Goal: Task Accomplishment & Management: Manage account settings

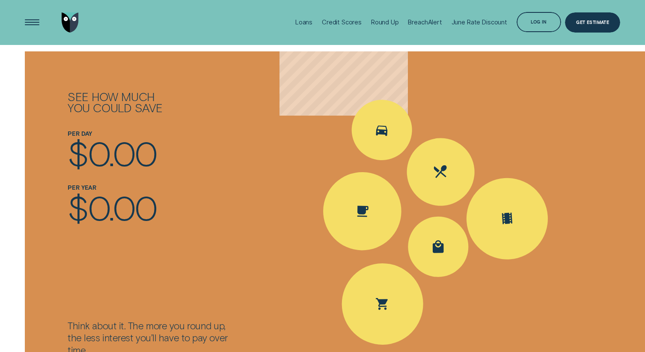
scroll to position [938, 0]
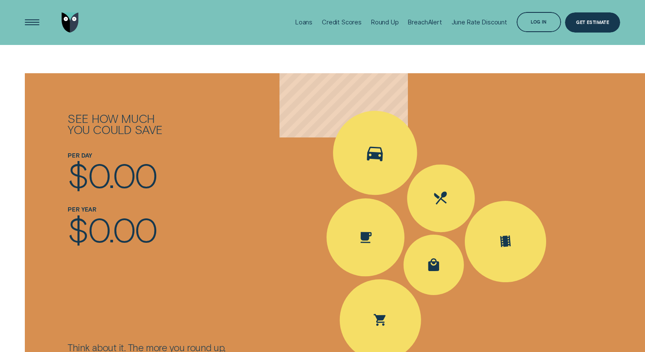
click at [378, 146] on icon "Spent Transport $5.60; The round up $0.40" at bounding box center [375, 153] width 16 height 15
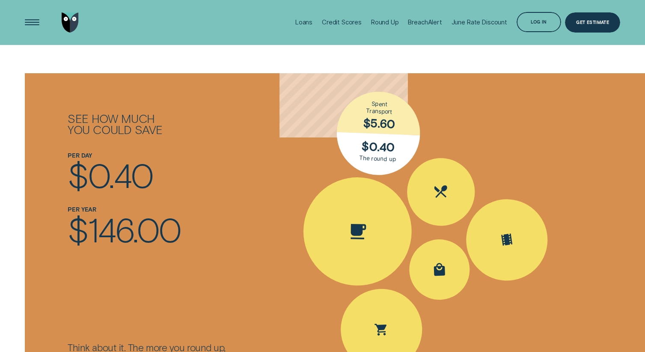
click at [360, 224] on icon "Spent Coffee $4.20; The round up $0.80" at bounding box center [358, 231] width 15 height 15
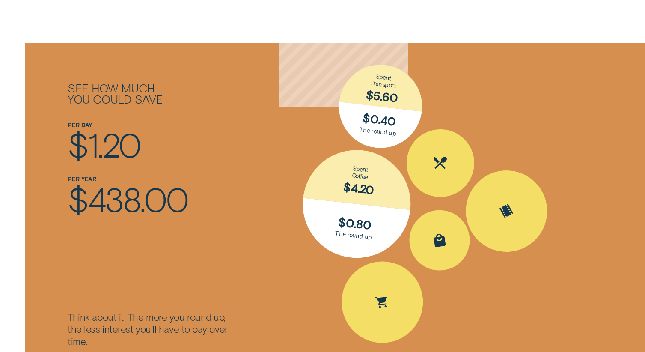
scroll to position [993, 0]
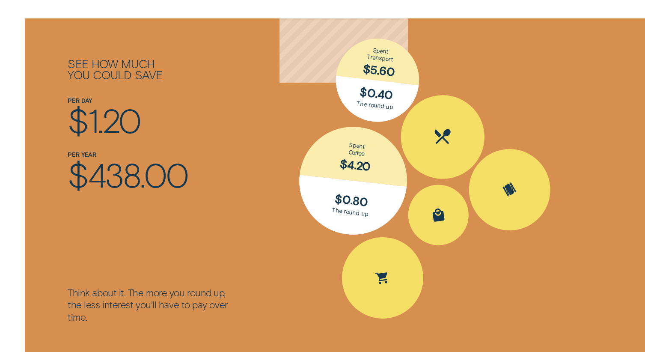
click at [448, 136] on div "Spent Eating out $25.10; The round up $0.90" at bounding box center [443, 137] width 84 height 84
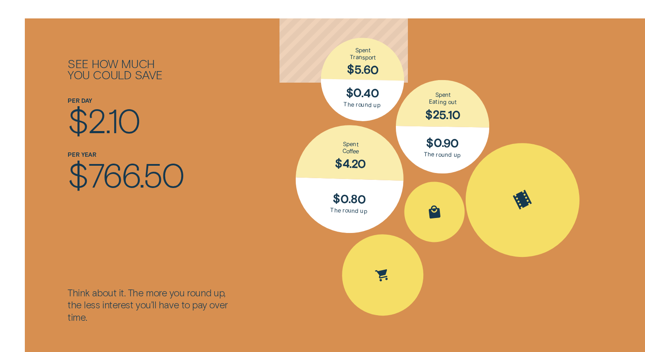
click at [508, 184] on icon "Spent Entertainment $16.30; The round up $0.70" at bounding box center [523, 200] width 30 height 32
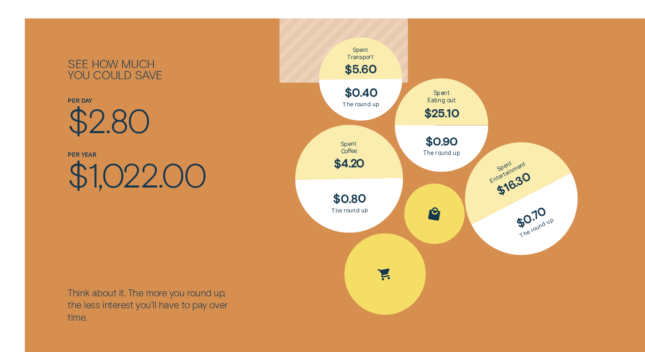
click at [536, 295] on div "Spent Eating out $ 25.10 $ 0.90 The round up Spent Entertainment $ 16.30 $ 0.70…" at bounding box center [452, 188] width 345 height 340
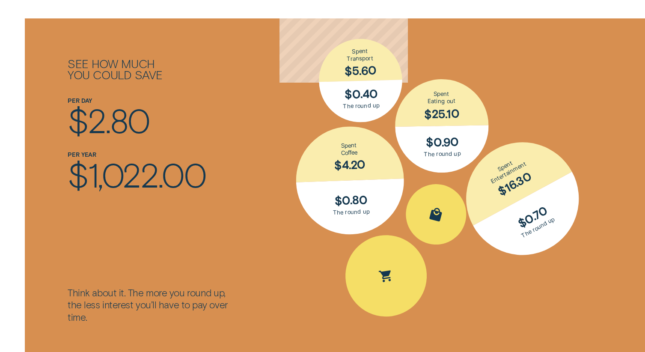
click at [535, 287] on div "Spent Eating out $ 25.10 $ 0.90 The round up Spent Entertainment $ 16.30 $ 0.70…" at bounding box center [452, 188] width 345 height 340
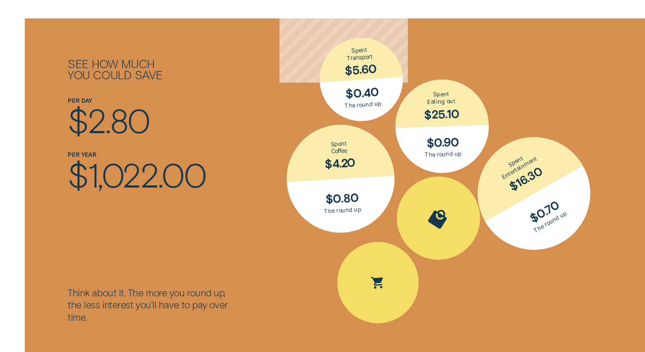
click at [434, 206] on icon "Spent Shopping $30.50; The round up $0.50" at bounding box center [439, 217] width 22 height 23
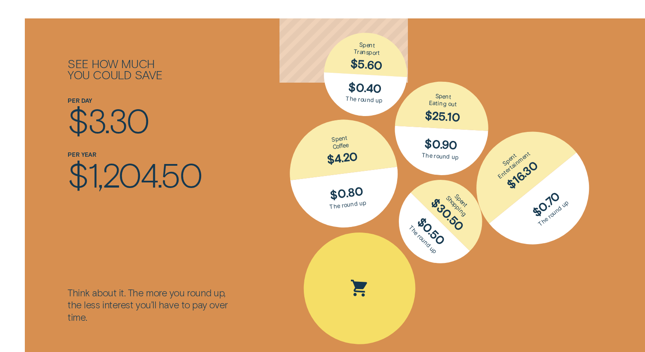
click at [364, 288] on icon "Spent Groceries $15.25; The round up $0.75" at bounding box center [359, 289] width 22 height 26
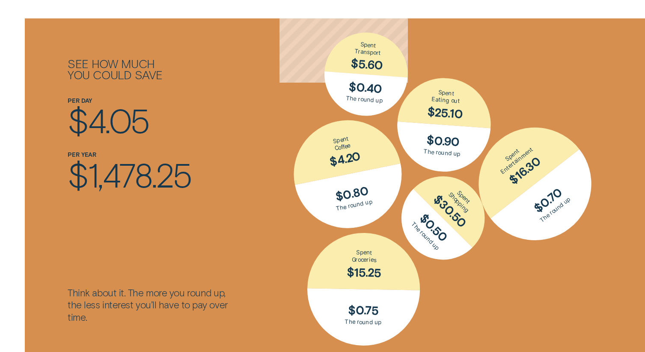
drag, startPoint x: 99, startPoint y: 193, endPoint x: 110, endPoint y: 190, distance: 11.2
click at [110, 190] on div "See how much you could save Think about it. The more you round up, the less int…" at bounding box center [150, 188] width 173 height 340
click at [416, 211] on div "Spent Shopping $30.50; The round up $0.50" at bounding box center [443, 218] width 120 height 120
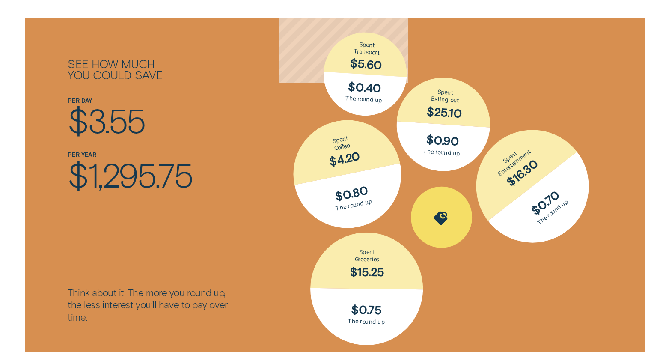
click at [346, 141] on div "Spent Coffee $4.20; The round up $0.80" at bounding box center [347, 174] width 129 height 129
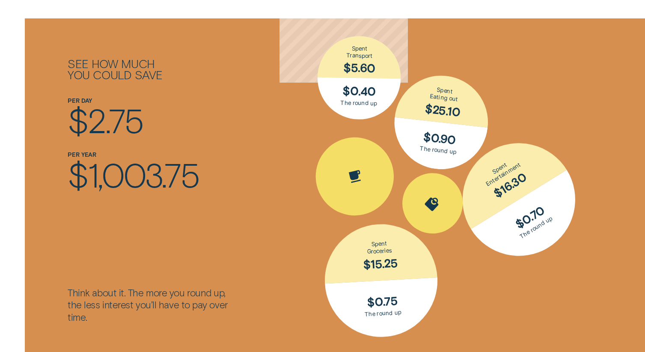
click at [370, 39] on div "Spent Transport $5.60; The round up $0.40" at bounding box center [359, 78] width 86 height 86
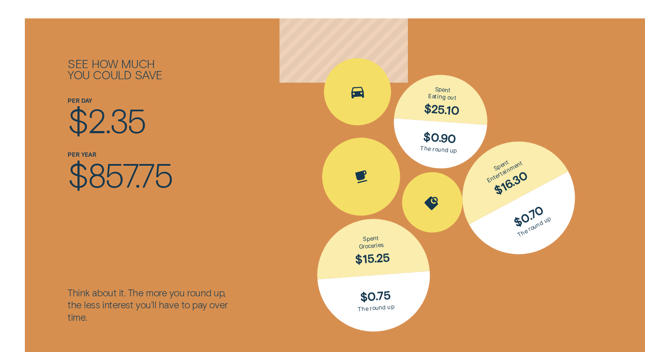
click at [429, 105] on div "Spent Eating out $25.10; The round up $0.90" at bounding box center [440, 121] width 101 height 101
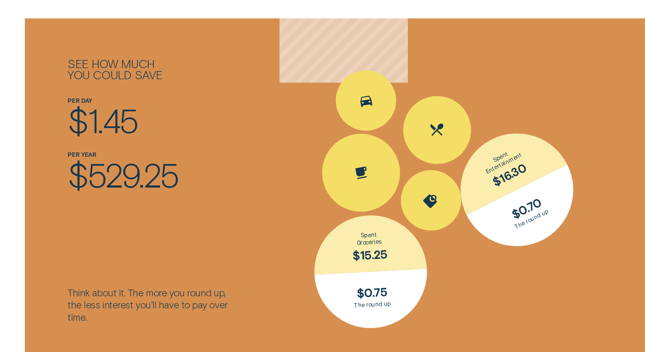
click at [535, 182] on div "Spent Entertainment $16.30; The round up $0.70" at bounding box center [516, 189] width 153 height 153
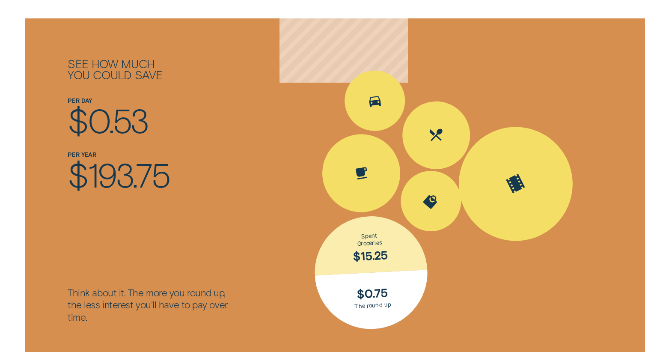
click at [637, 114] on div "See how much you could save Think about it. The more you round up, the less int…" at bounding box center [322, 188] width 645 height 340
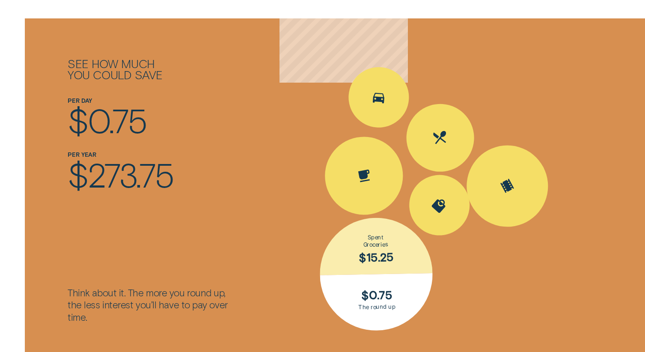
click at [348, 271] on div "Spent Groceries $15.25; The round up $0.75" at bounding box center [376, 274] width 116 height 116
